Goal: Information Seeking & Learning: Learn about a topic

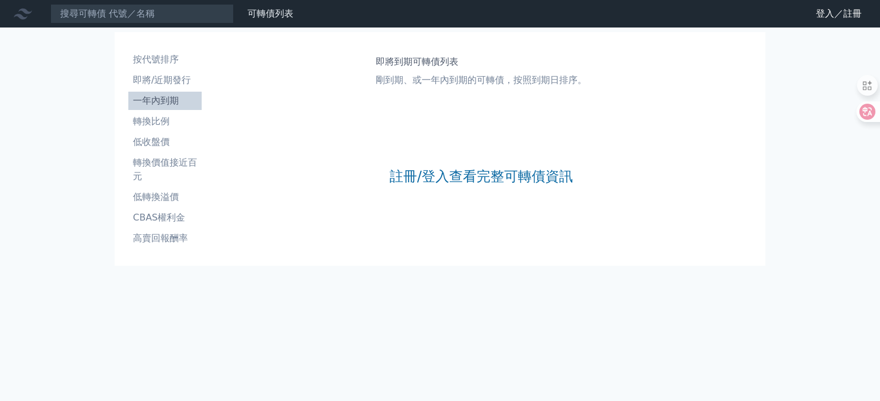
click at [186, 78] on li "即將/近期發行" at bounding box center [164, 80] width 73 height 14
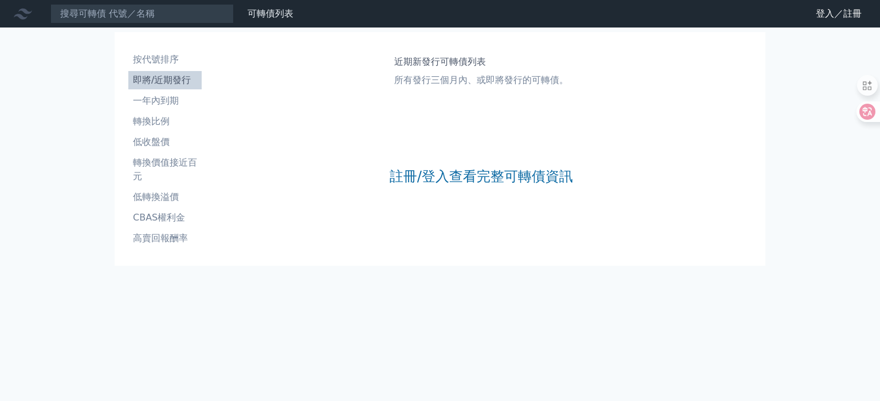
click at [518, 178] on link "註冊/登入查看完整可轉債資訊" at bounding box center [481, 176] width 183 height 18
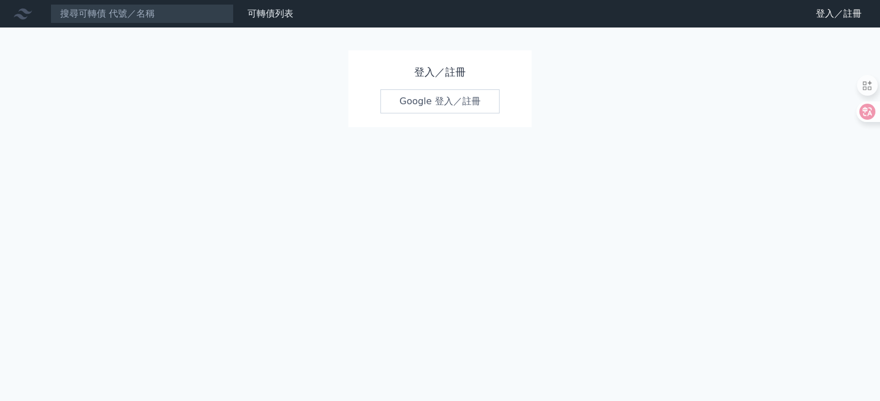
click at [469, 100] on link "Google 登入／註冊" at bounding box center [439, 101] width 119 height 24
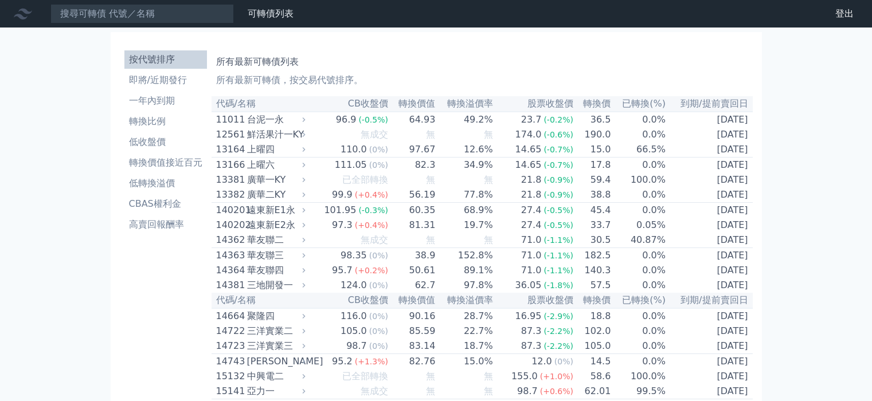
click at [174, 85] on li "即將/近期發行" at bounding box center [165, 80] width 83 height 14
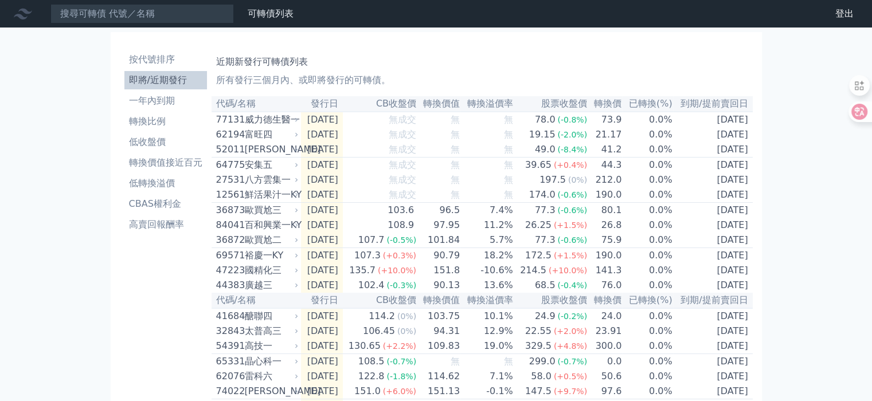
click at [165, 60] on li "按代號排序" at bounding box center [165, 60] width 83 height 14
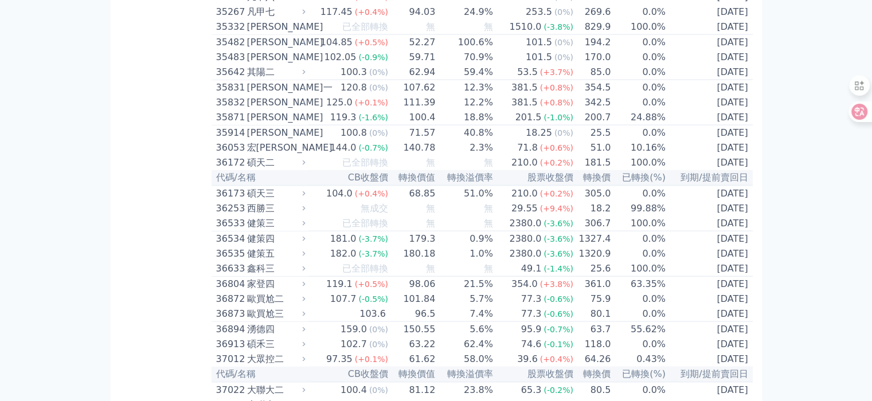
scroll to position [2521, 0]
